Goal: Transaction & Acquisition: Purchase product/service

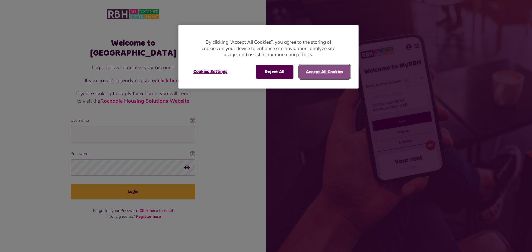
click at [313, 71] on button "Accept All Cookies" at bounding box center [324, 72] width 51 height 14
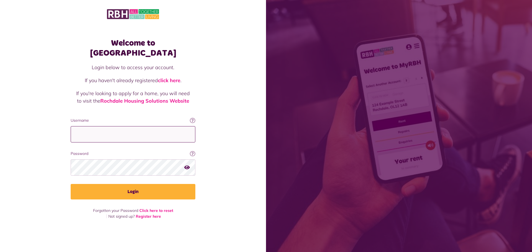
click at [89, 129] on input "Username" at bounding box center [133, 134] width 125 height 16
click at [78, 128] on input "Username" at bounding box center [133, 134] width 125 height 16
type input "**********"
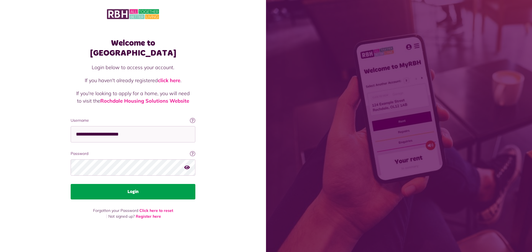
click at [136, 185] on button "Login" at bounding box center [133, 192] width 125 height 16
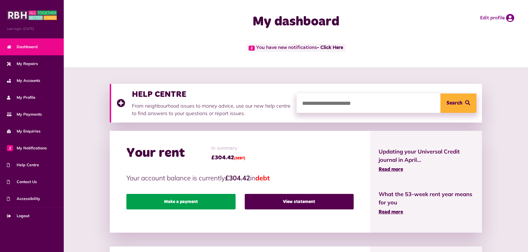
click at [188, 203] on link "Make a payment" at bounding box center [180, 202] width 109 height 16
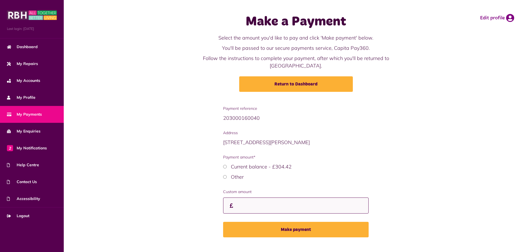
click at [238, 198] on input "Custom amount" at bounding box center [295, 206] width 145 height 16
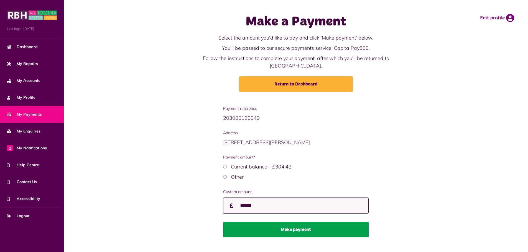
type input "******"
click at [296, 225] on button "Make payment" at bounding box center [295, 230] width 145 height 16
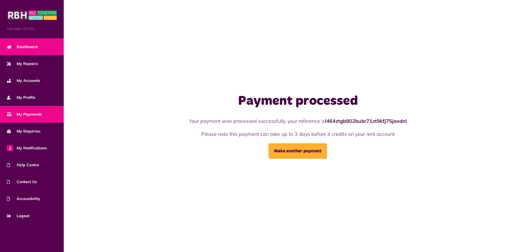
click at [29, 47] on span "Dashboard" at bounding box center [22, 47] width 31 height 6
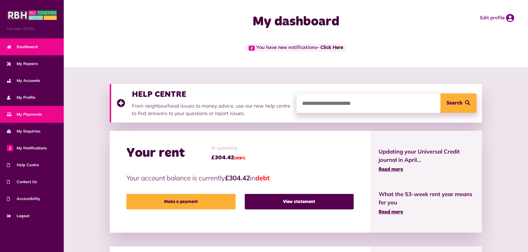
click at [27, 115] on span "My Payments" at bounding box center [24, 115] width 35 height 6
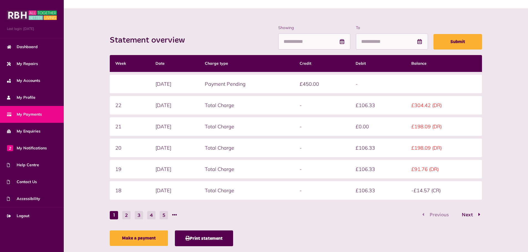
scroll to position [71, 0]
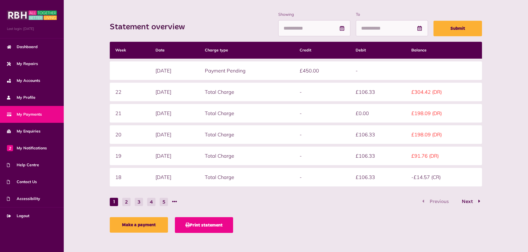
click at [211, 226] on button "Print statement" at bounding box center [204, 226] width 58 height 16
click at [256, 210] on div "Statement overview Showing To Submit Week Date Charge type Credit Debit Balance…" at bounding box center [295, 124] width 377 height 224
